Goal: Find specific page/section: Find specific page/section

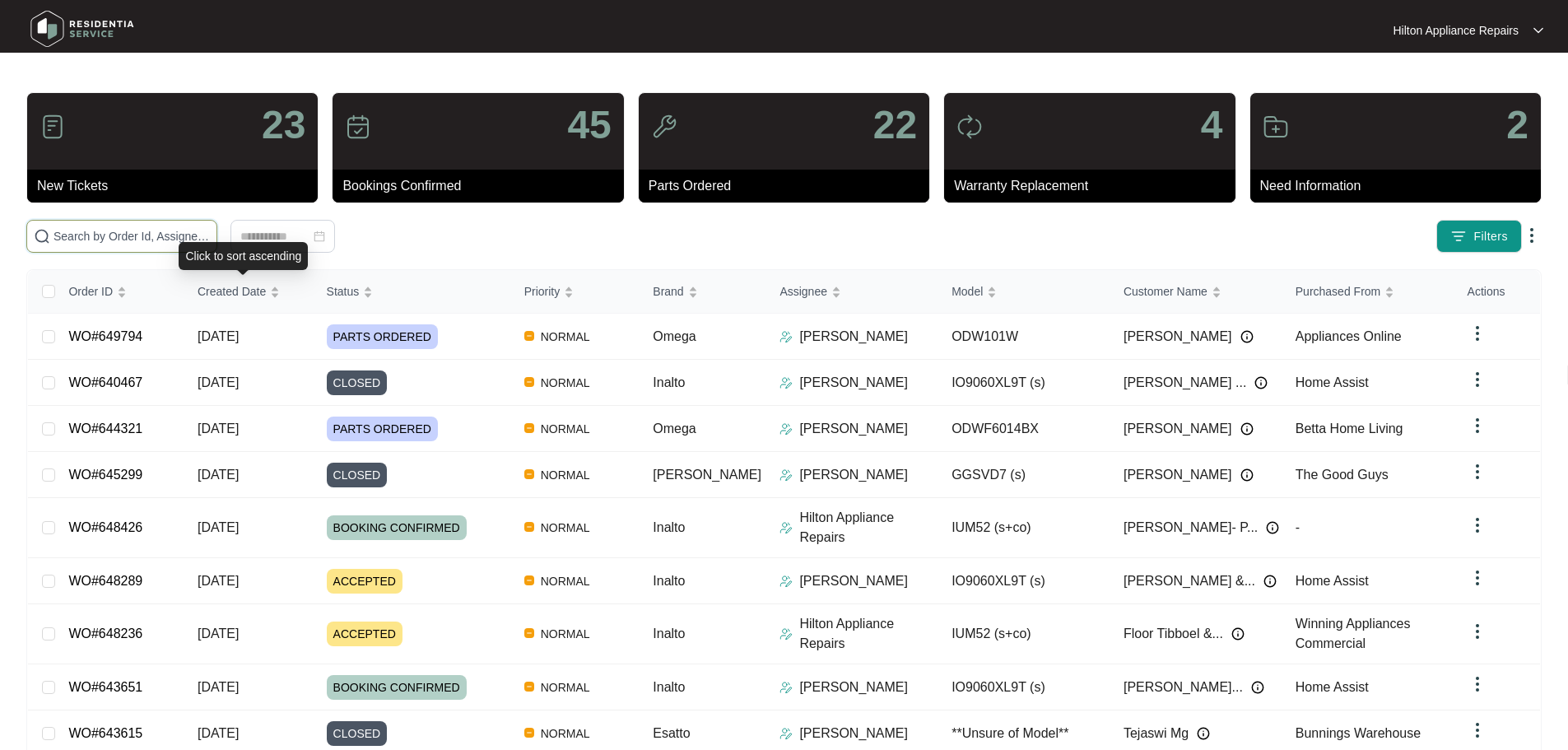
click at [210, 239] on input "text" at bounding box center [132, 236] width 157 height 18
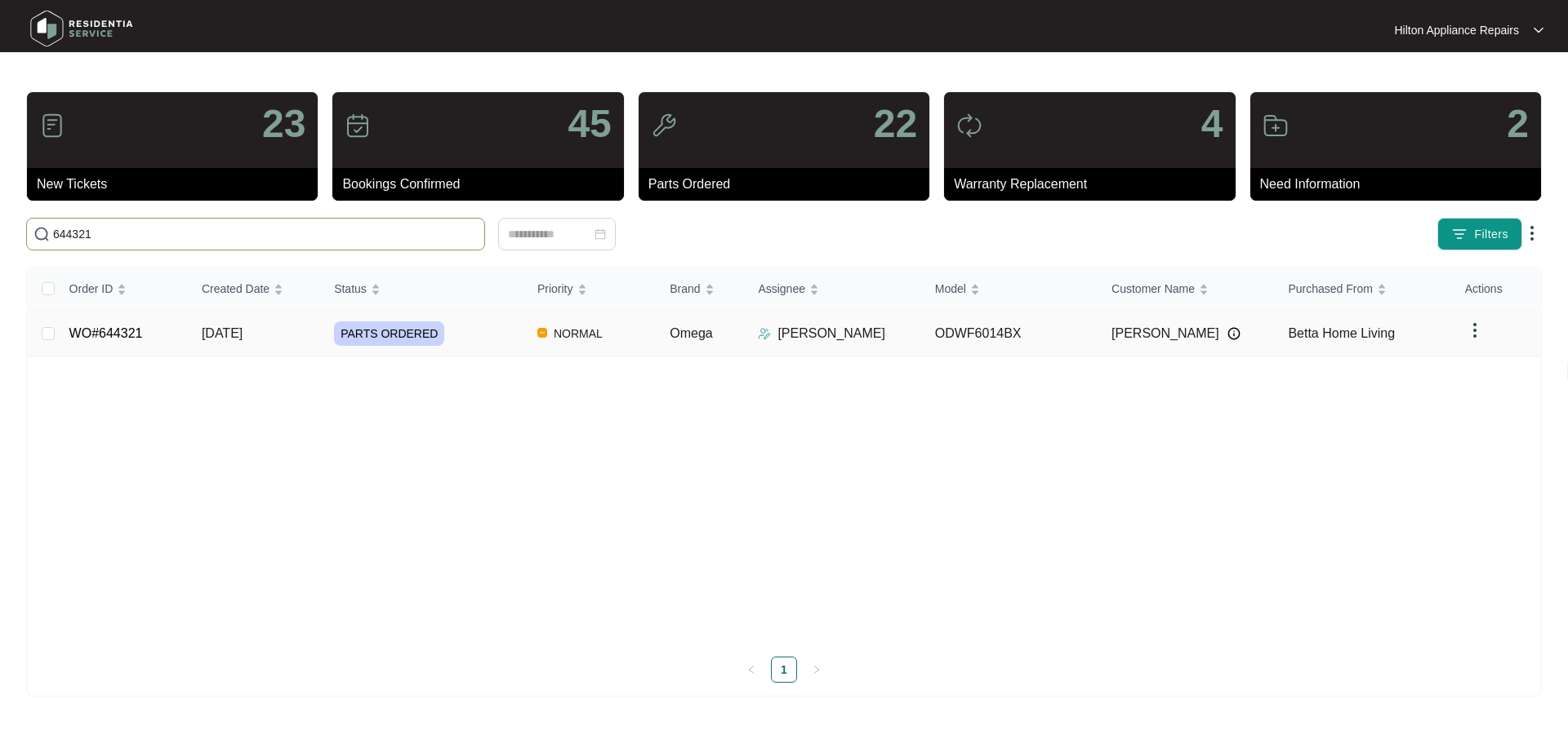
type input "644321"
click at [501, 329] on div "PARTS ORDERED" at bounding box center [429, 334] width 190 height 25
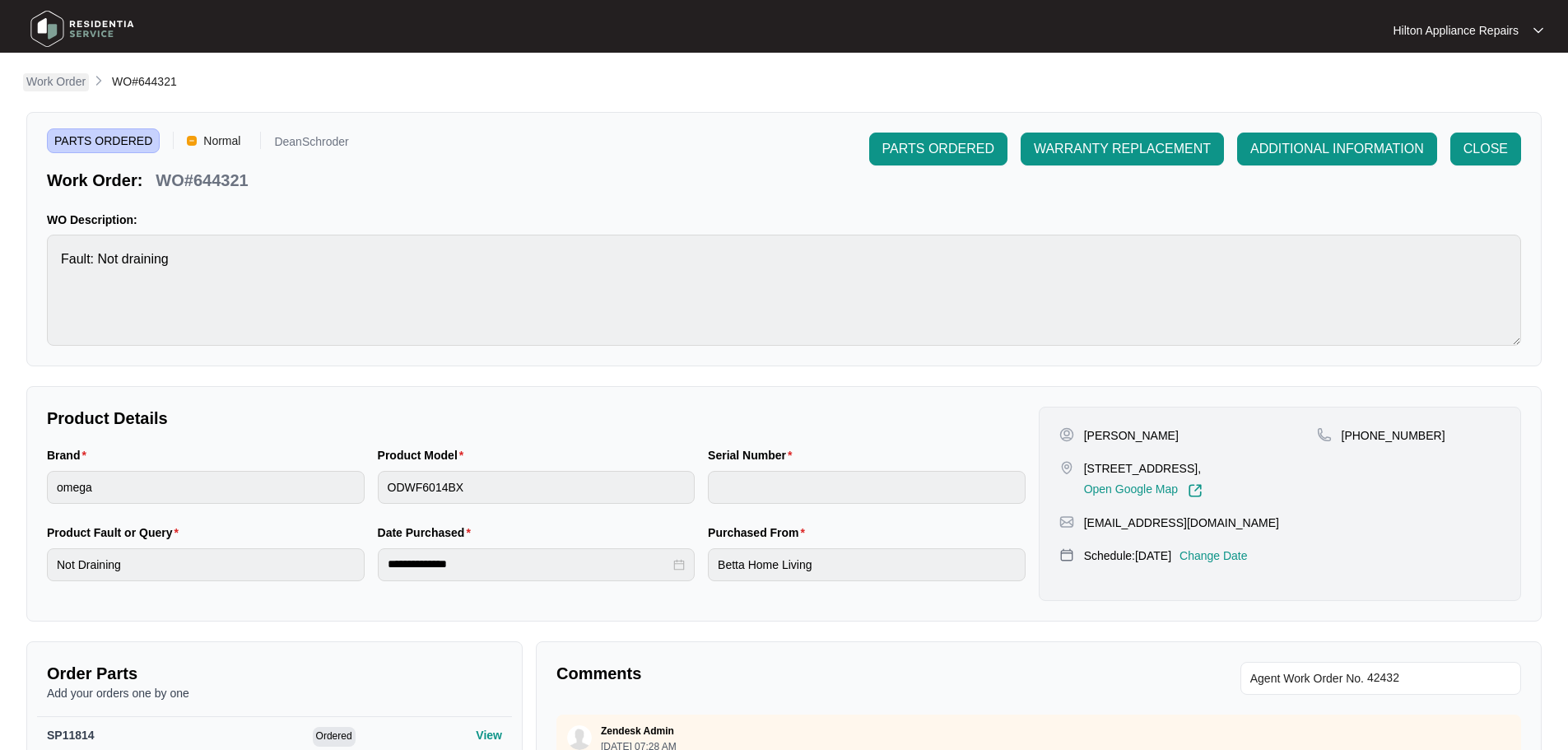
click at [56, 75] on p "Work Order" at bounding box center [55, 81] width 59 height 16
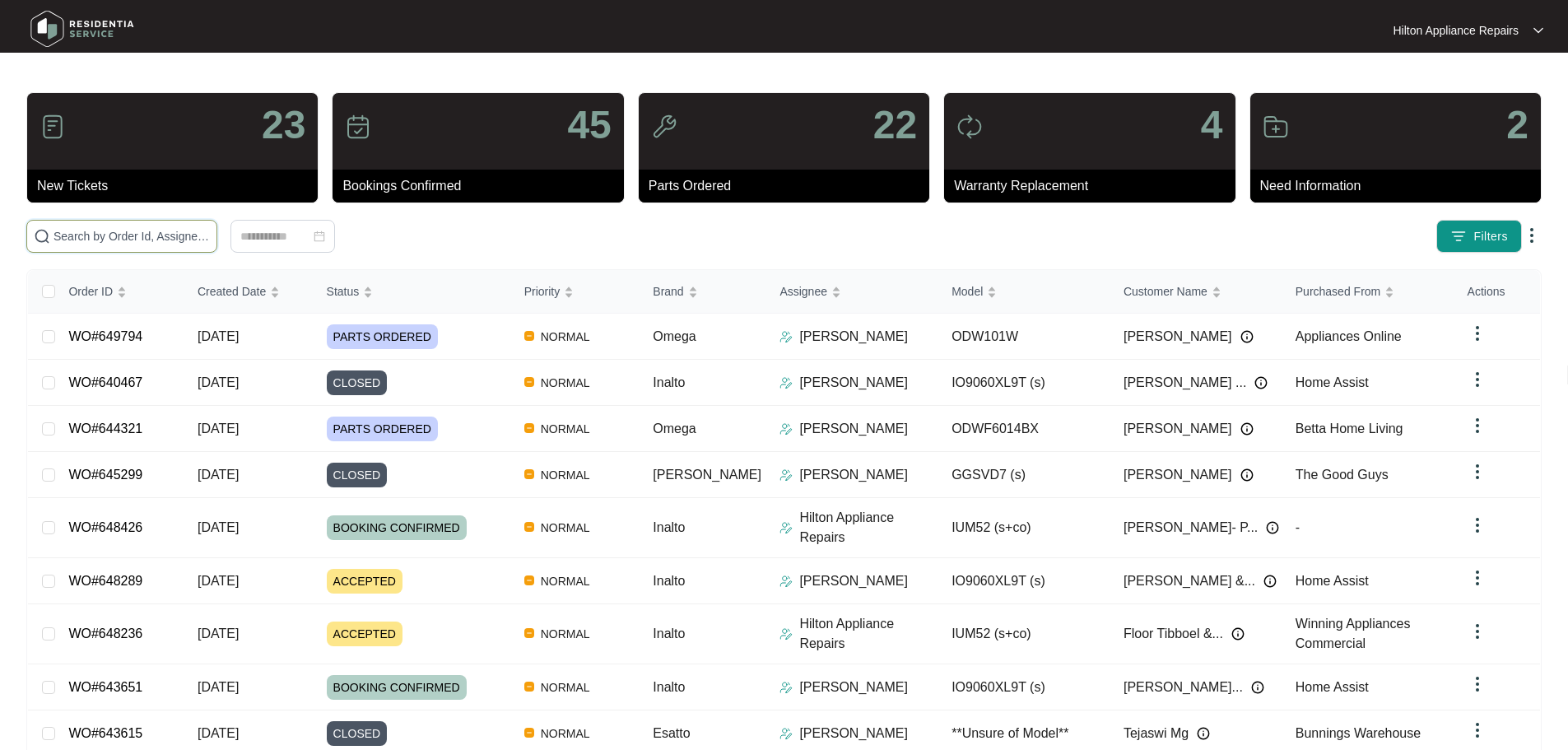
click at [183, 236] on input "text" at bounding box center [132, 236] width 157 height 18
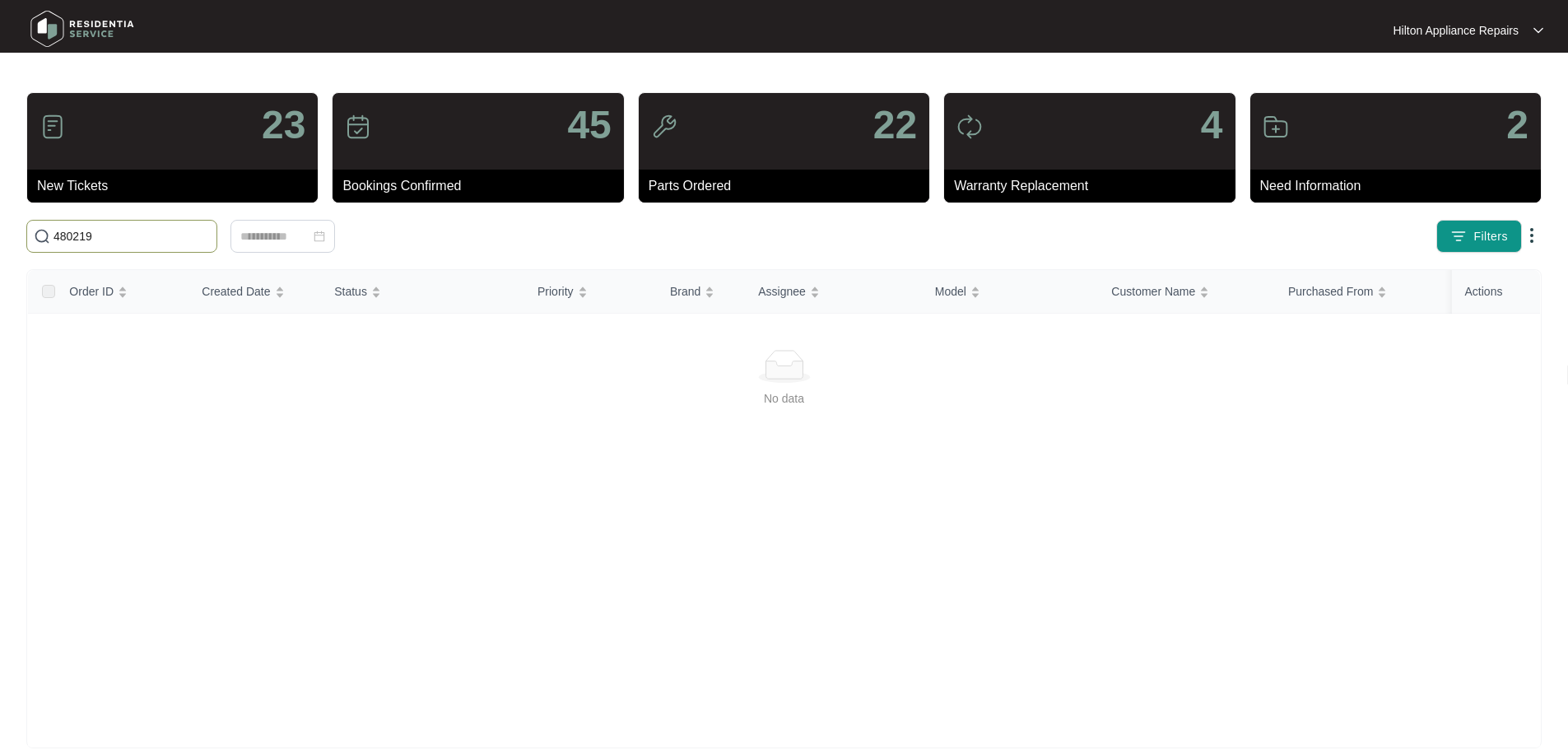
drag, startPoint x: 120, startPoint y: 242, endPoint x: 22, endPoint y: 236, distance: 98.2
click at [22, 236] on div "480219" at bounding box center [349, 236] width 659 height 33
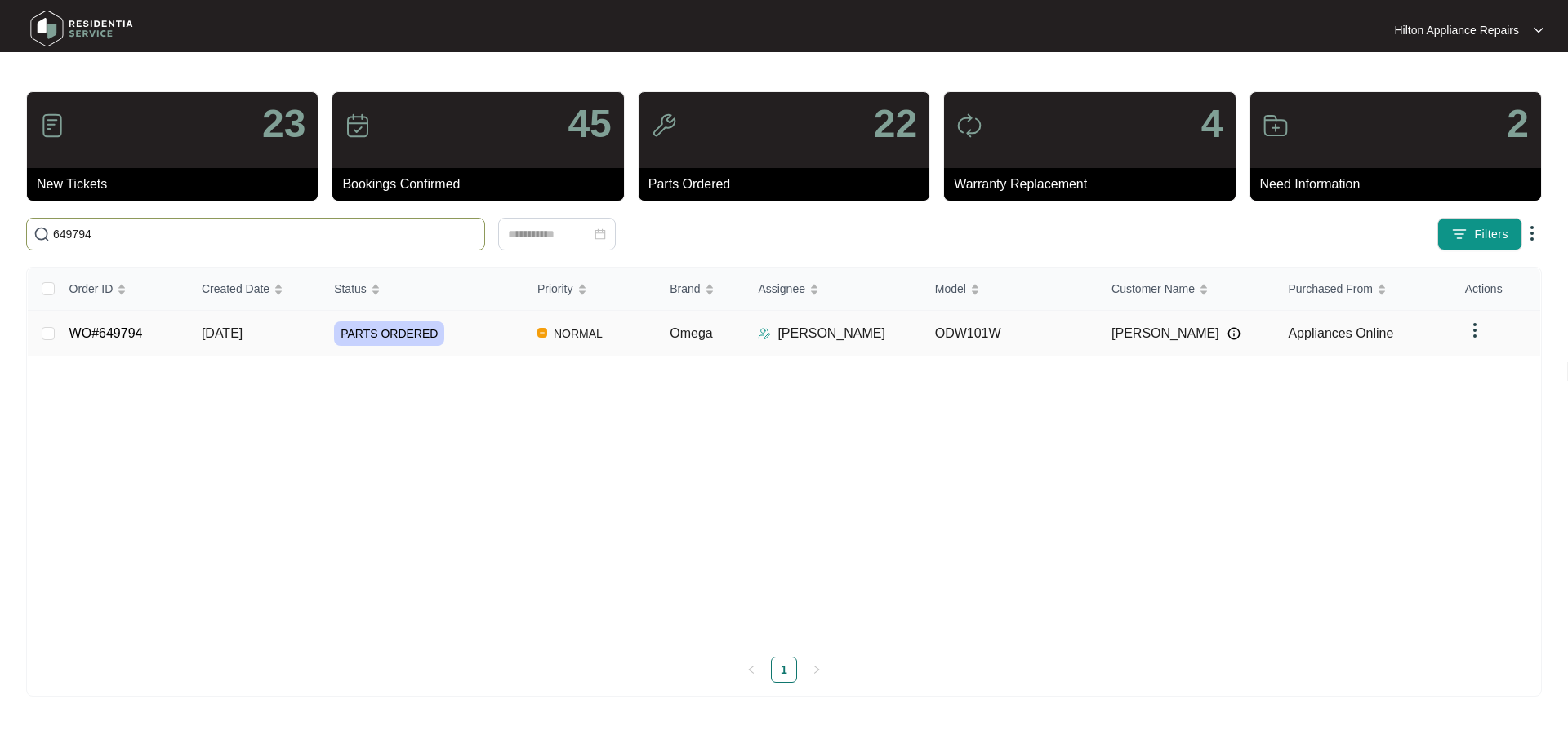
type input "649794"
click at [489, 322] on div "PARTS ORDERED" at bounding box center [429, 334] width 190 height 25
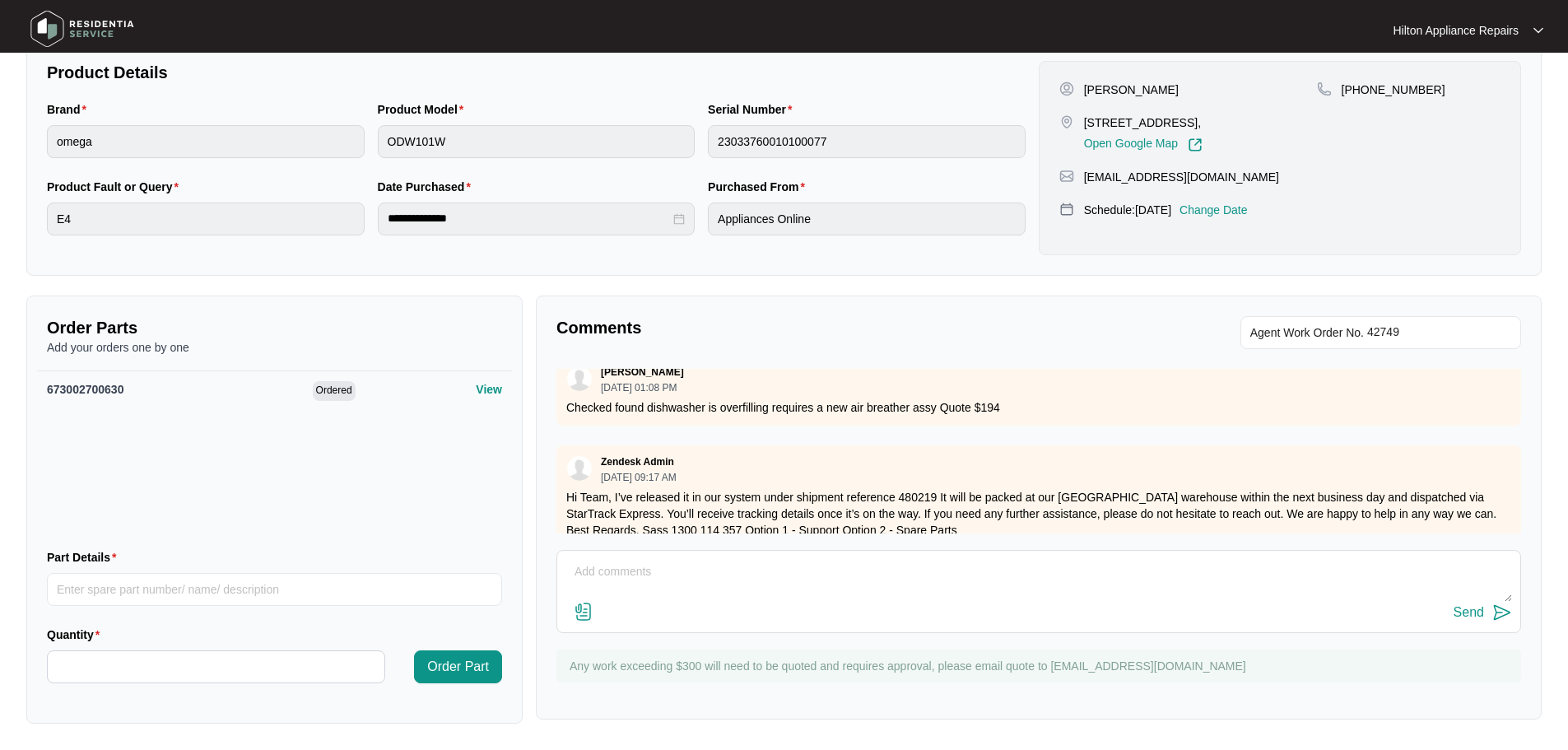
scroll to position [289, 0]
